Goal: Task Accomplishment & Management: Use online tool/utility

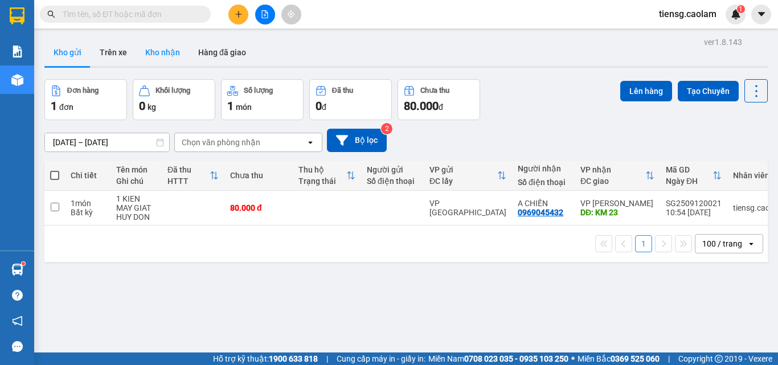
click at [158, 56] on button "Kho nhận" at bounding box center [162, 52] width 53 height 27
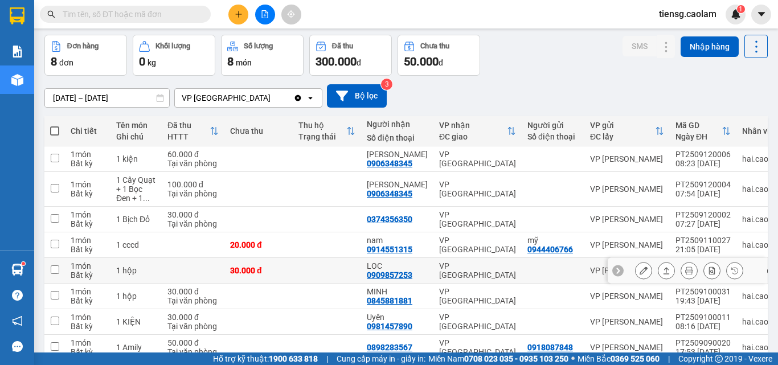
scroll to position [104, 0]
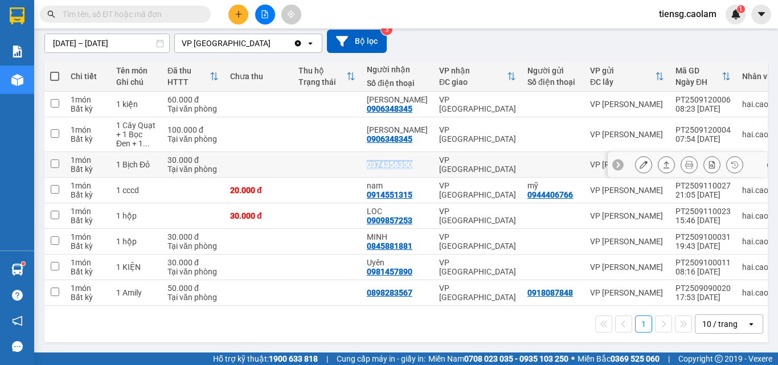
drag, startPoint x: 365, startPoint y: 163, endPoint x: 412, endPoint y: 162, distance: 46.7
click at [412, 162] on td "0374356350" at bounding box center [397, 165] width 72 height 26
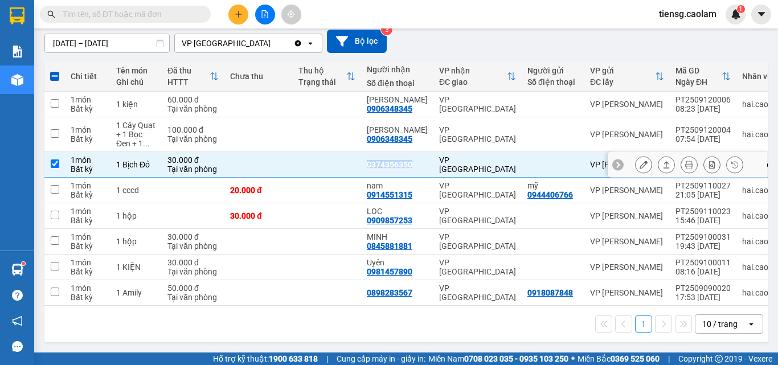
copy div "0374356350"
drag, startPoint x: 289, startPoint y: 156, endPoint x: 505, endPoint y: 159, distance: 216.4
drag, startPoint x: 505, startPoint y: 159, endPoint x: 388, endPoint y: 164, distance: 117.4
click at [388, 164] on div "0374356350" at bounding box center [390, 164] width 46 height 9
drag, startPoint x: 385, startPoint y: 159, endPoint x: 419, endPoint y: 165, distance: 34.7
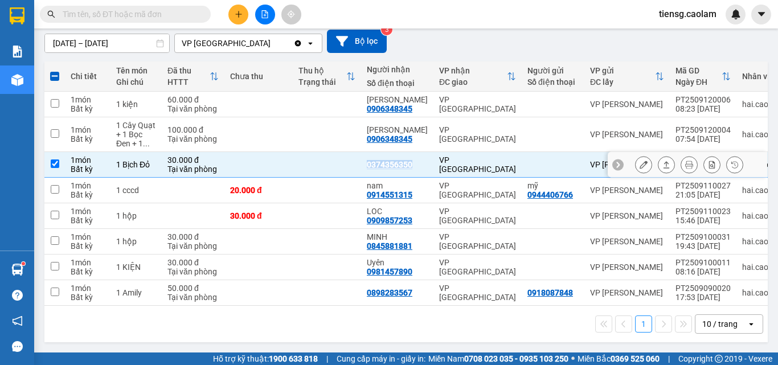
click at [419, 165] on td "0374356350" at bounding box center [397, 165] width 72 height 26
checkbox input "false"
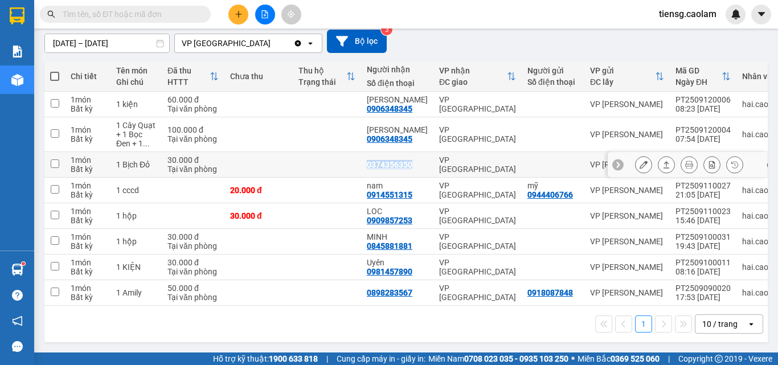
copy div "0374356350"
paste input "0374356350"
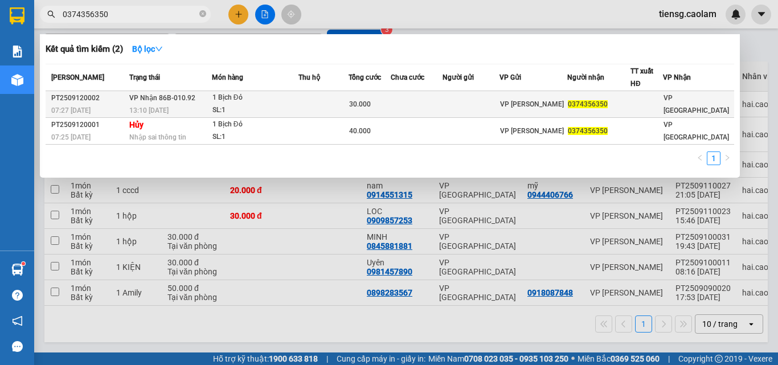
type input "0374356350"
click at [316, 109] on td at bounding box center [323, 104] width 51 height 27
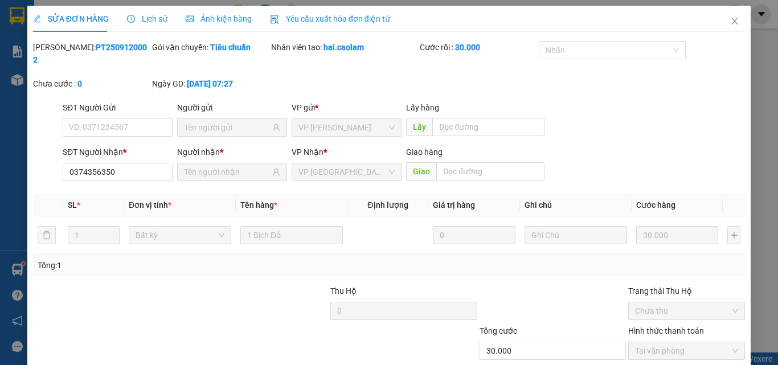
type input "0374356350"
type input "30.000"
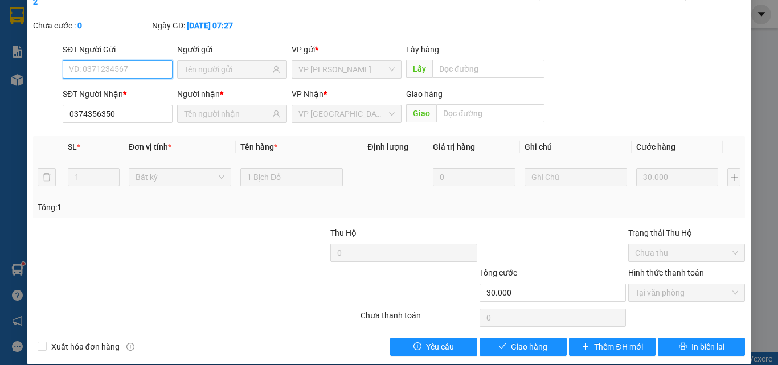
scroll to position [59, 0]
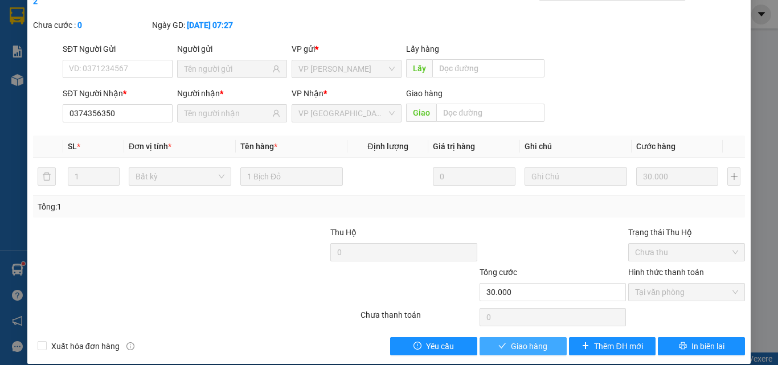
click at [522, 340] on span "Giao hàng" at bounding box center [529, 346] width 36 height 13
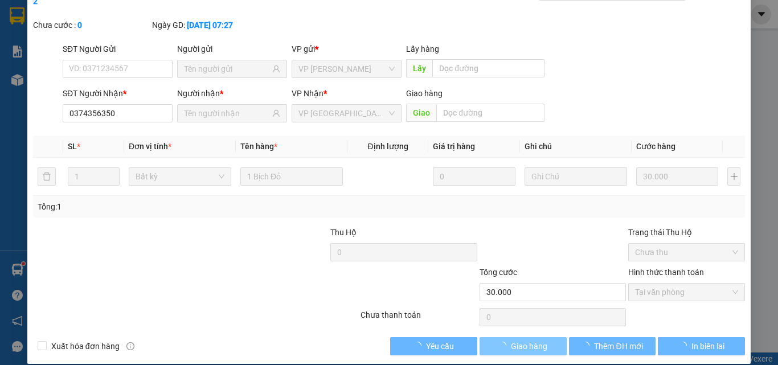
scroll to position [0, 0]
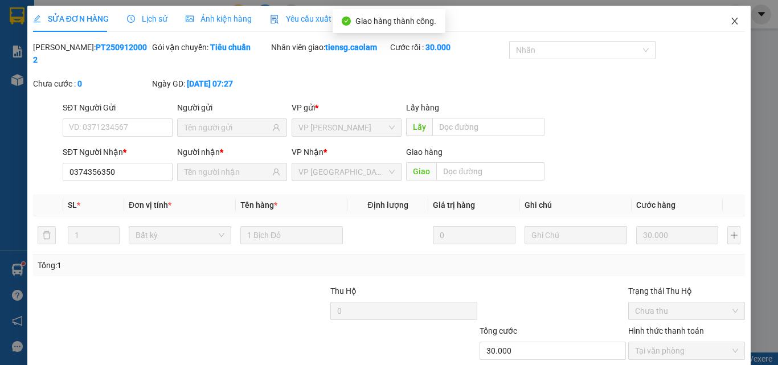
click at [732, 21] on icon "close" at bounding box center [735, 21] width 6 height 7
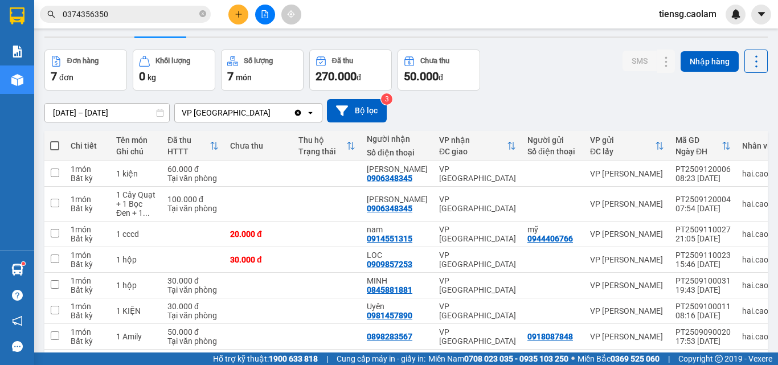
scroll to position [57, 0]
